Goal: Task Accomplishment & Management: Manage account settings

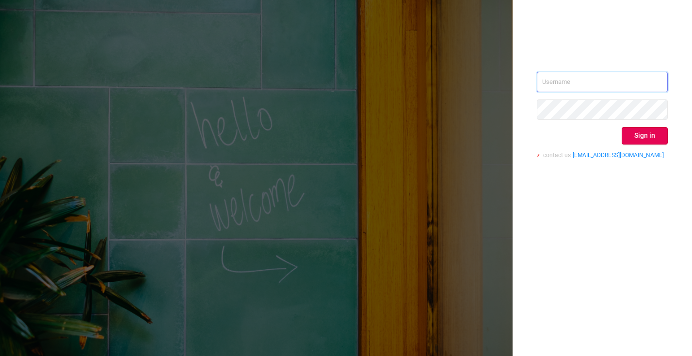
click at [603, 88] on input "text" at bounding box center [602, 82] width 131 height 20
type input "caitlin.nugent@audacy.com"
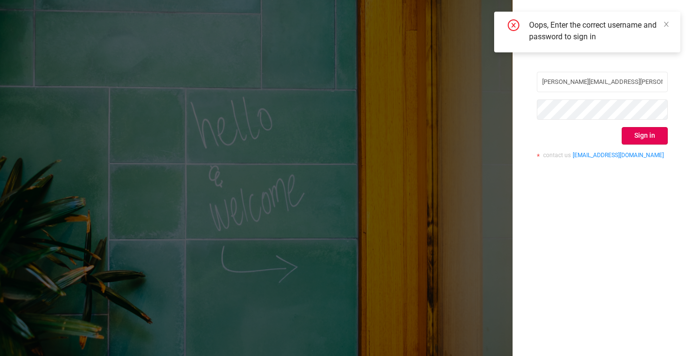
click at [658, 25] on div "Oops, Enter the correct username and password to sign in" at bounding box center [599, 30] width 140 height 23
click at [664, 24] on icon "icon: close" at bounding box center [666, 24] width 7 height 7
